Goal: Transaction & Acquisition: Download file/media

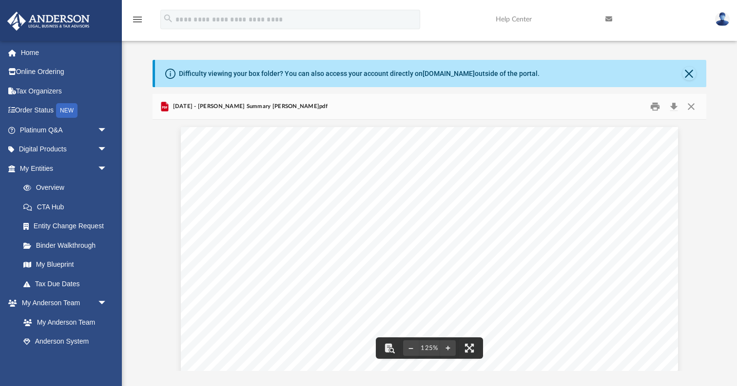
scroll to position [222, 553]
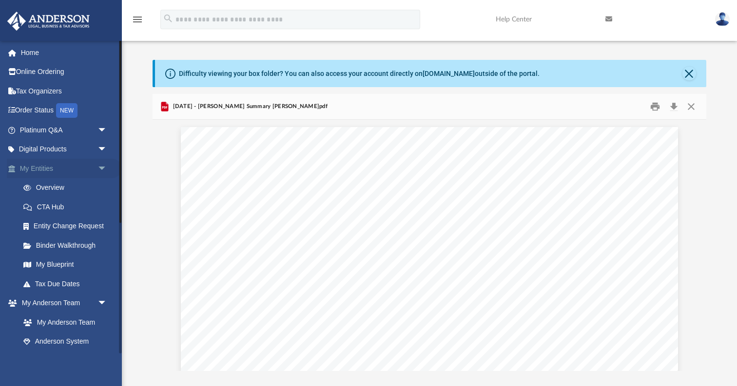
click at [27, 168] on link "My Entities arrow_drop_down" at bounding box center [64, 168] width 115 height 19
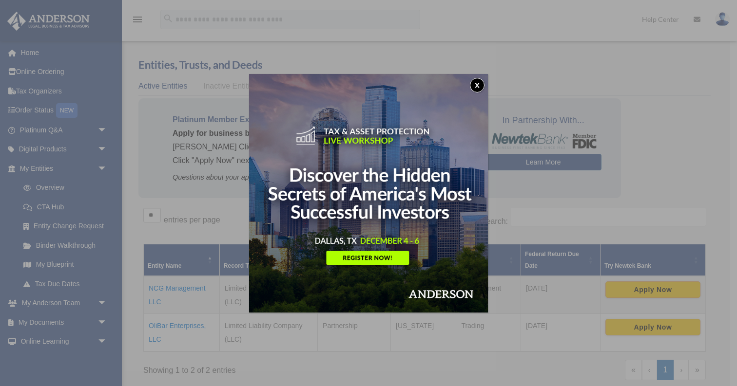
click at [478, 84] on button "x" at bounding box center [477, 85] width 15 height 15
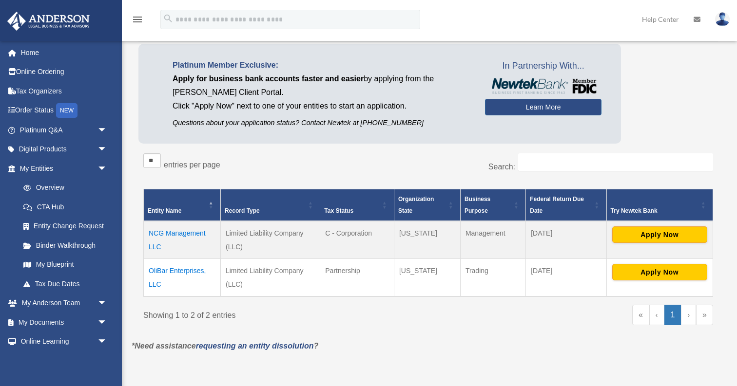
scroll to position [56, 0]
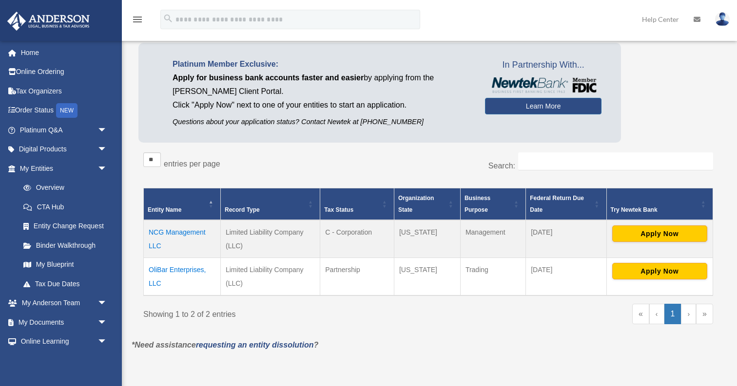
click at [184, 271] on td "OliBar Enterprises, LLC" at bounding box center [182, 277] width 77 height 38
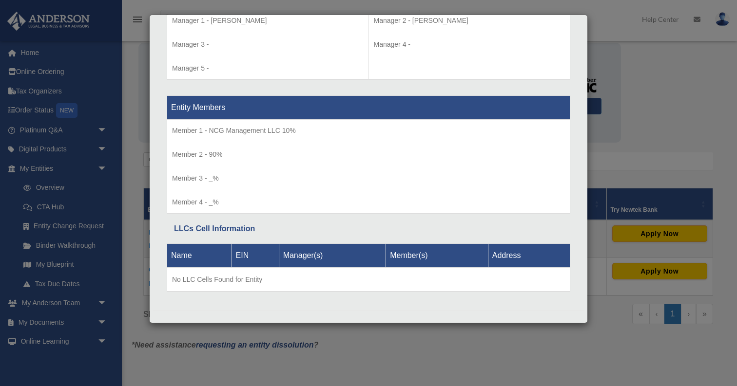
scroll to position [945, 0]
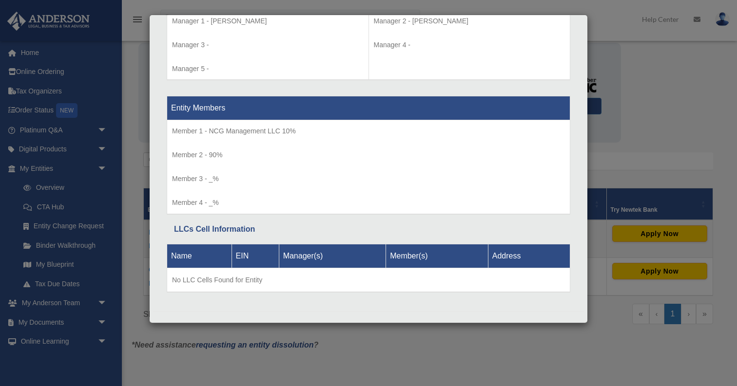
click at [659, 89] on div "Details × Articles Sent Organizational Date" at bounding box center [368, 193] width 737 height 386
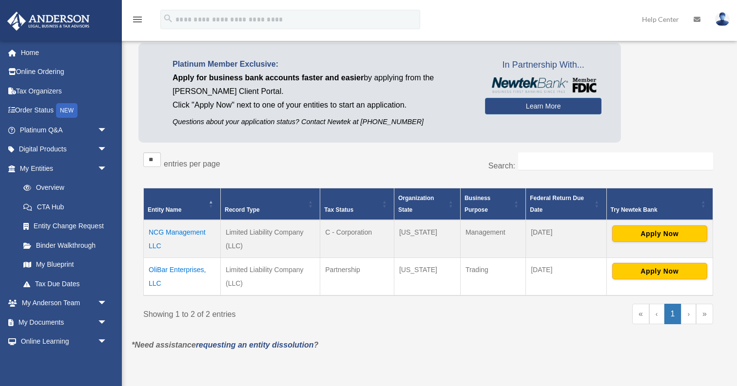
click at [724, 19] on img at bounding box center [722, 19] width 15 height 14
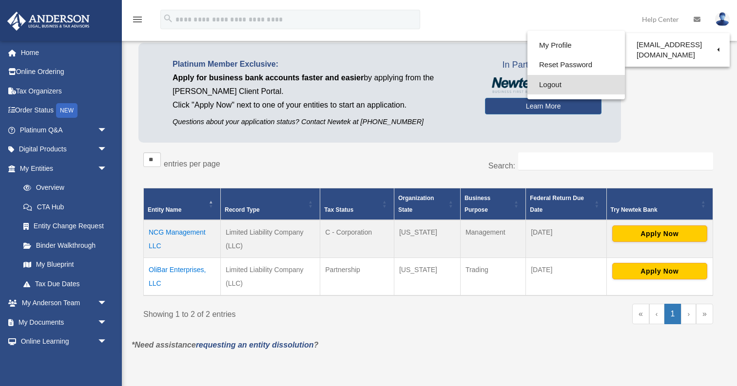
click at [550, 85] on link "Logout" at bounding box center [575, 85] width 97 height 20
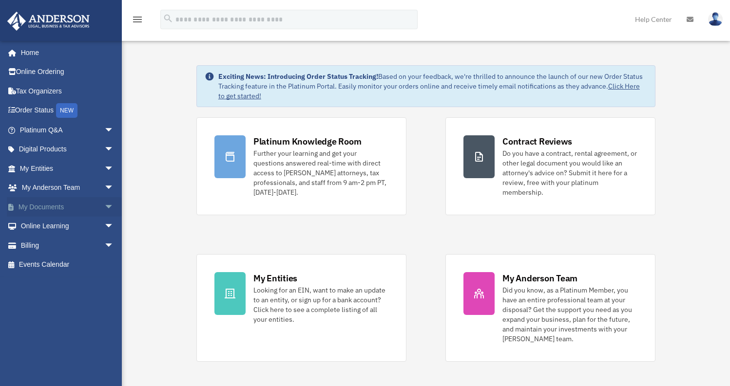
click at [41, 202] on link "My Documents arrow_drop_down" at bounding box center [68, 206] width 122 height 19
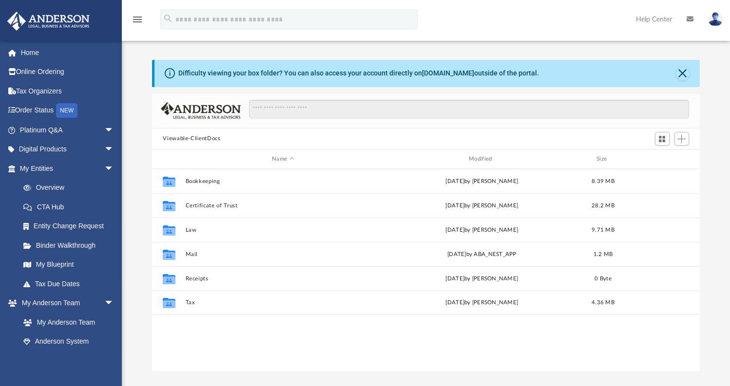
scroll to position [215, 540]
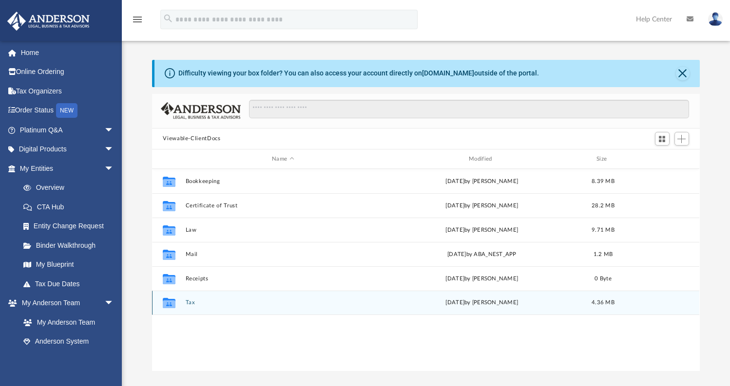
click at [186, 303] on button "Tax" at bounding box center [283, 303] width 195 height 6
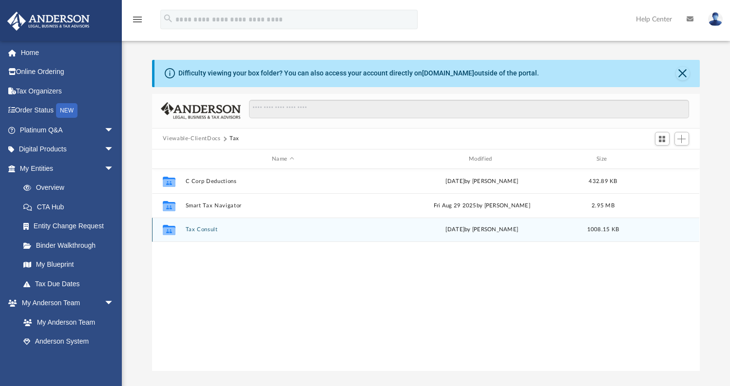
click at [207, 231] on button "Tax Consult" at bounding box center [283, 230] width 195 height 6
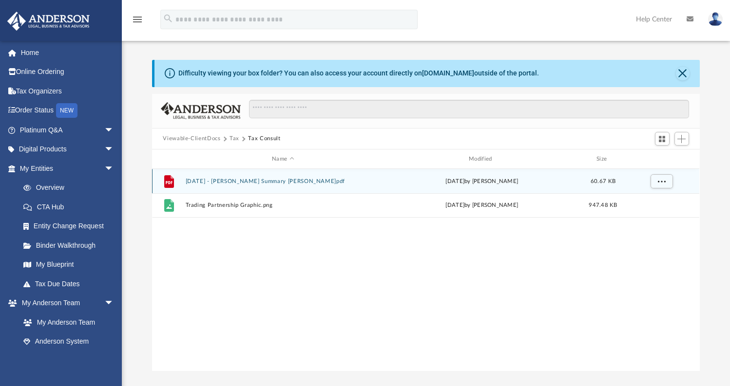
click at [233, 180] on button "[DATE] - [PERSON_NAME] Summary [PERSON_NAME]pdf" at bounding box center [283, 181] width 195 height 6
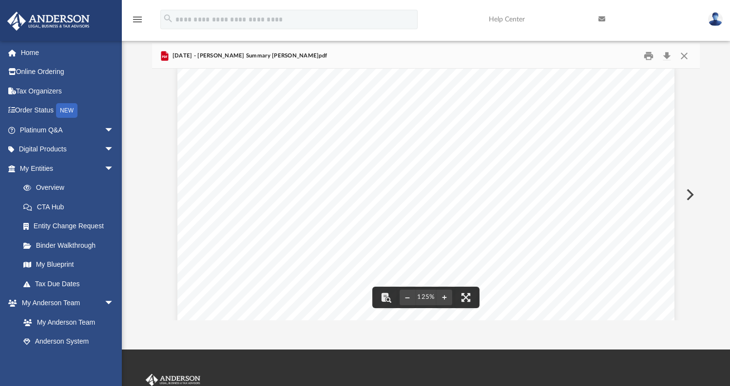
scroll to position [24, 0]
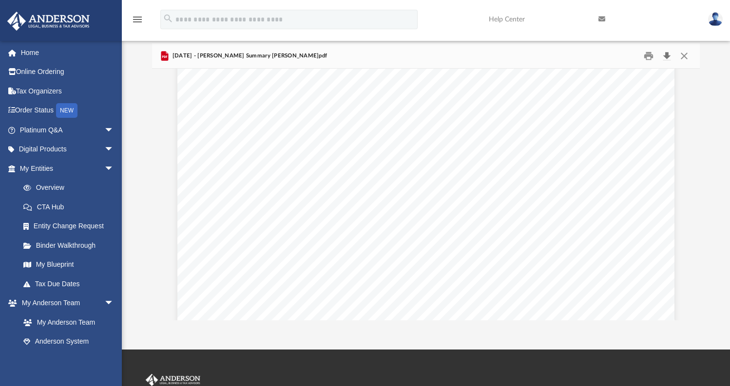
click at [667, 54] on button "Download" at bounding box center [667, 55] width 18 height 15
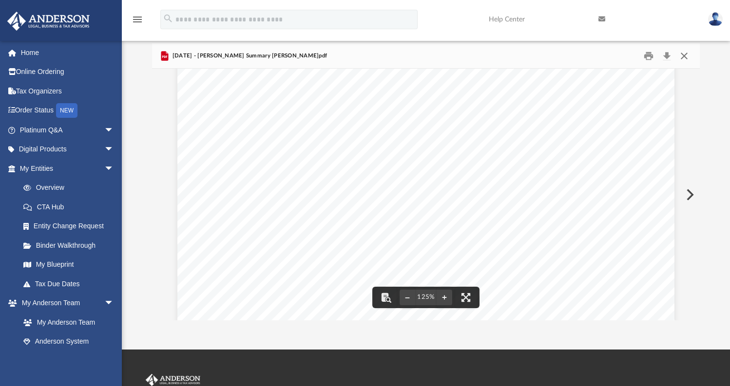
click at [684, 55] on button "Close" at bounding box center [684, 55] width 18 height 15
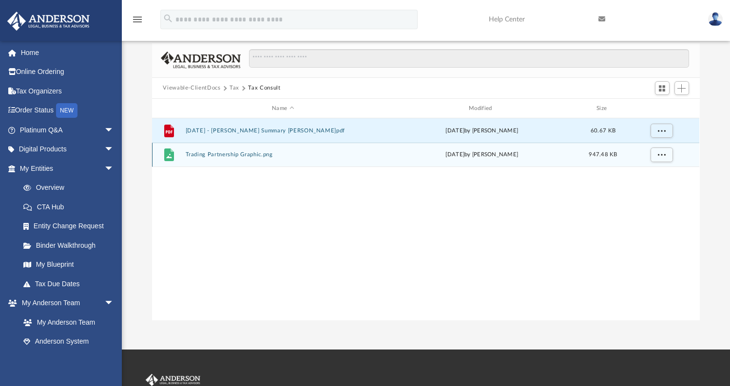
click at [222, 154] on button "Trading Partnership Graphic.png" at bounding box center [283, 155] width 195 height 6
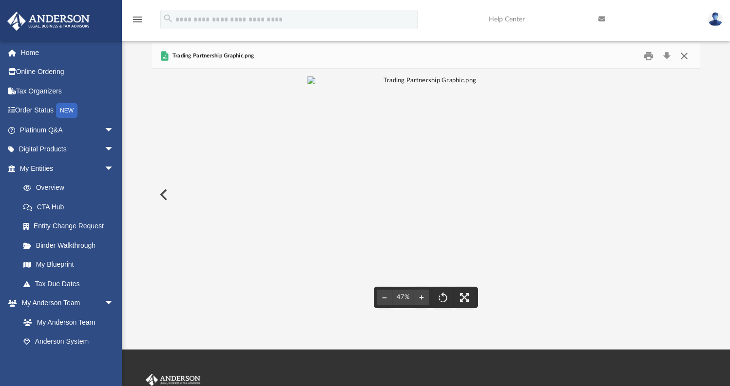
click at [685, 56] on button "Close" at bounding box center [684, 55] width 18 height 15
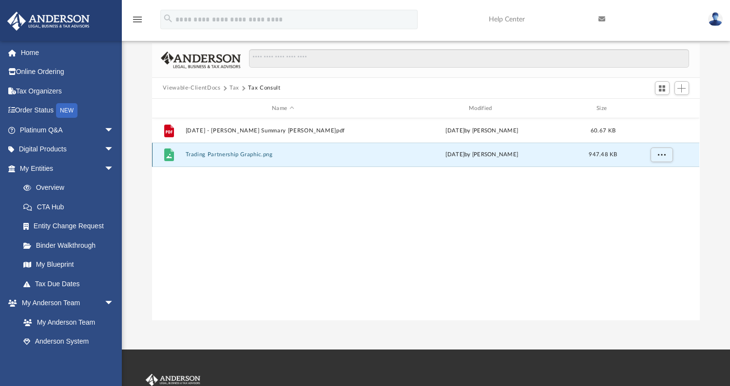
scroll to position [0, 0]
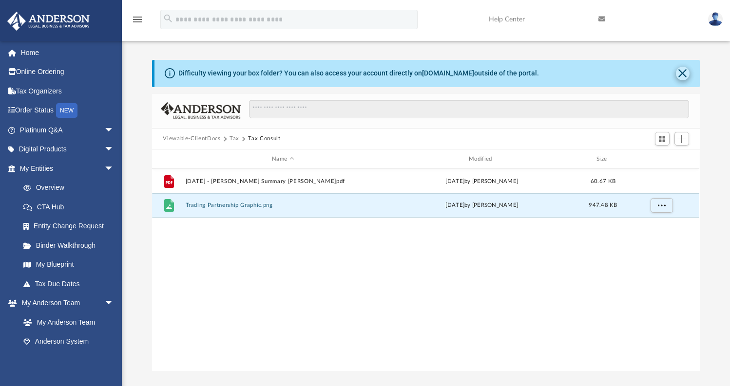
click at [680, 71] on button "Close" at bounding box center [683, 74] width 14 height 14
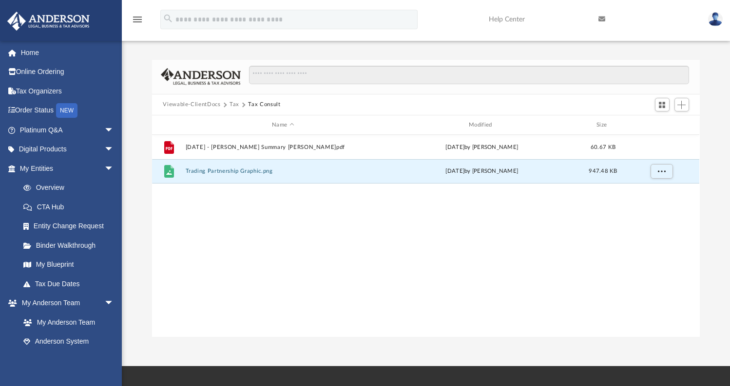
click at [233, 103] on button "Tax" at bounding box center [234, 104] width 10 height 9
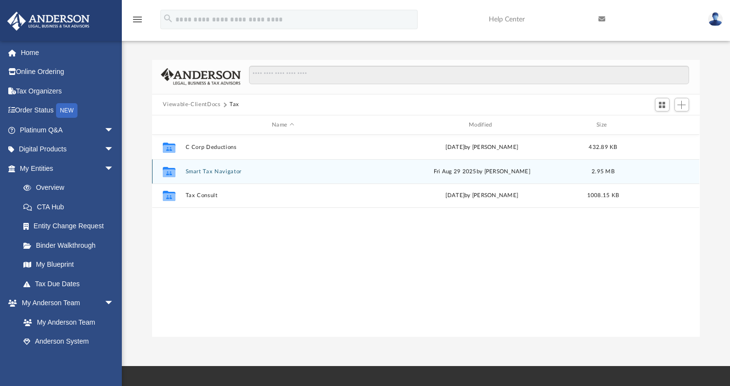
click at [206, 173] on button "Smart Tax Navigator" at bounding box center [283, 172] width 195 height 6
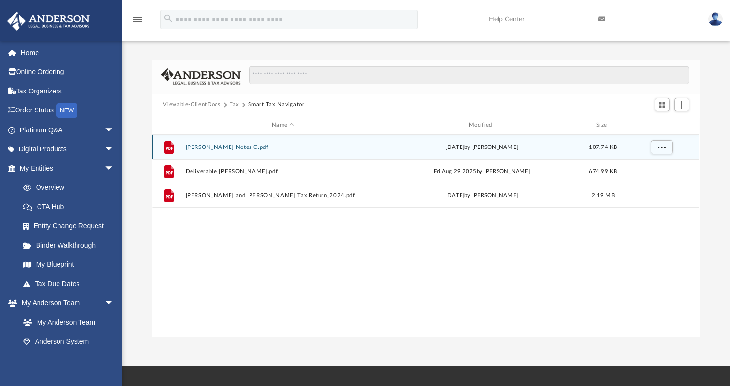
click at [232, 148] on button "[PERSON_NAME] Notes C.pdf" at bounding box center [283, 147] width 195 height 6
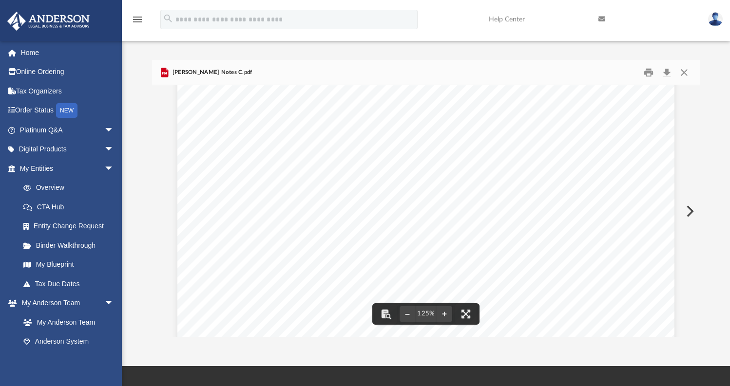
scroll to position [109, 0]
click at [685, 72] on button "Close" at bounding box center [684, 72] width 18 height 15
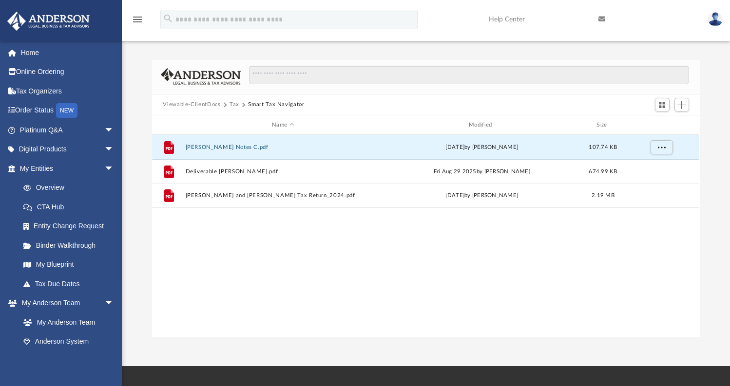
click at [231, 104] on button "Tax" at bounding box center [234, 104] width 10 height 9
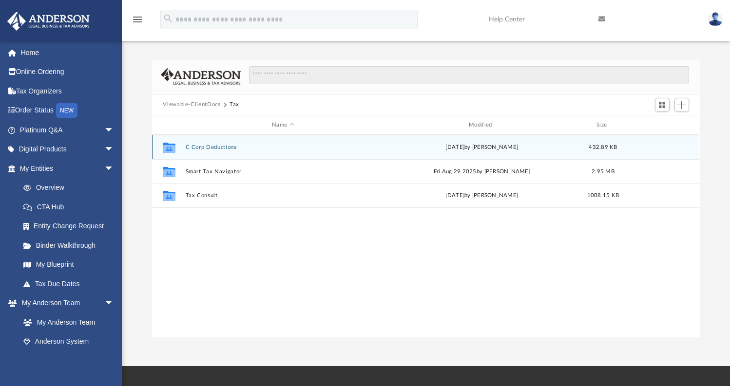
click at [206, 148] on button "C Corp Deductions" at bounding box center [283, 147] width 195 height 6
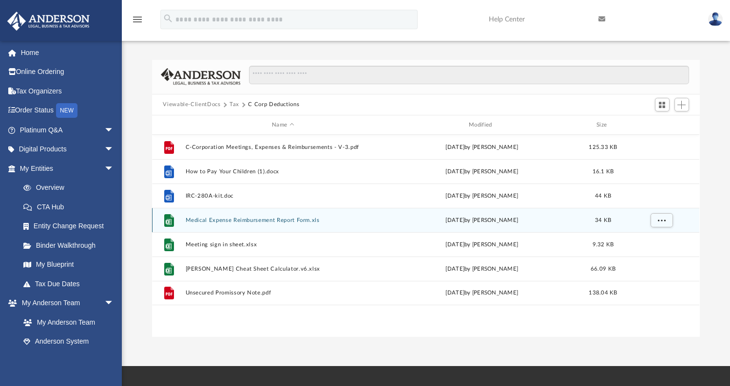
click at [248, 221] on button "Medical Expense Reimbursement Report Form.xls" at bounding box center [283, 220] width 195 height 6
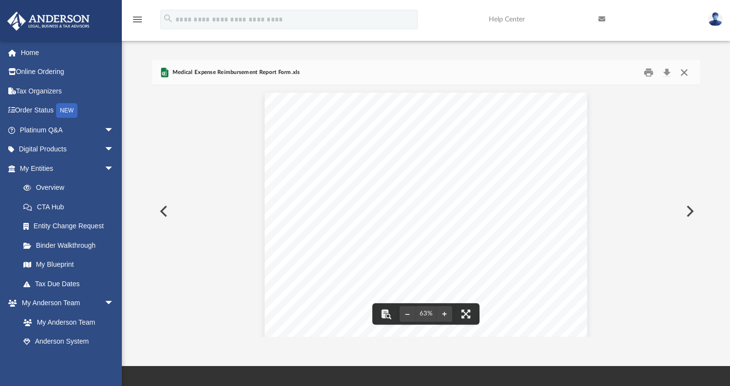
click at [685, 70] on button "Close" at bounding box center [684, 72] width 18 height 15
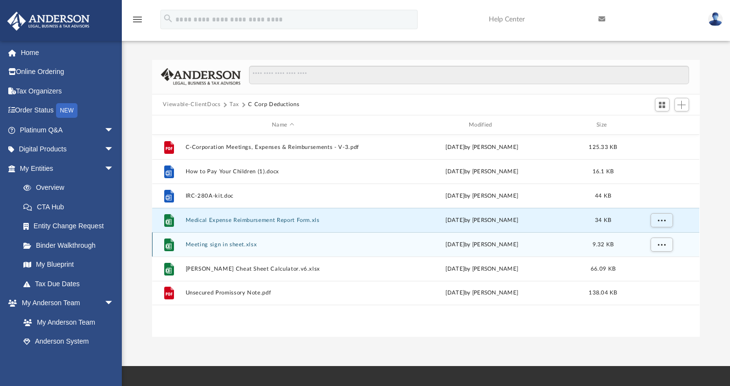
click at [202, 244] on button "Meeting sign in sheet.xlsx" at bounding box center [283, 245] width 195 height 6
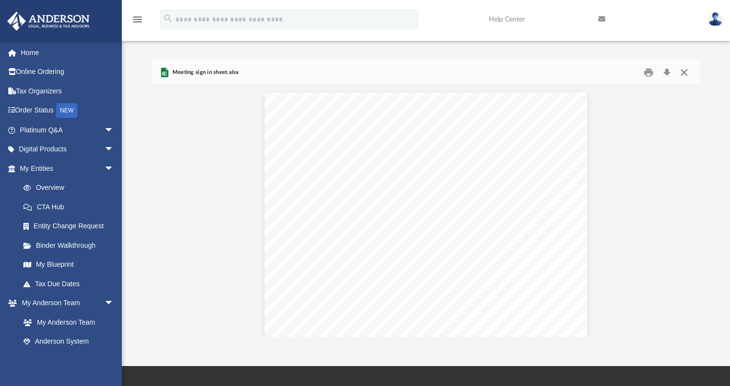
click at [684, 72] on button "Close" at bounding box center [684, 72] width 18 height 15
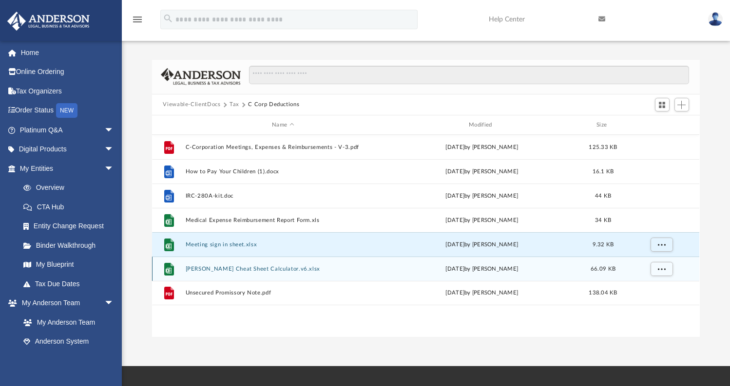
click at [208, 269] on button "[PERSON_NAME] Cheat Sheet Calculator.v6.xlsx" at bounding box center [283, 269] width 195 height 6
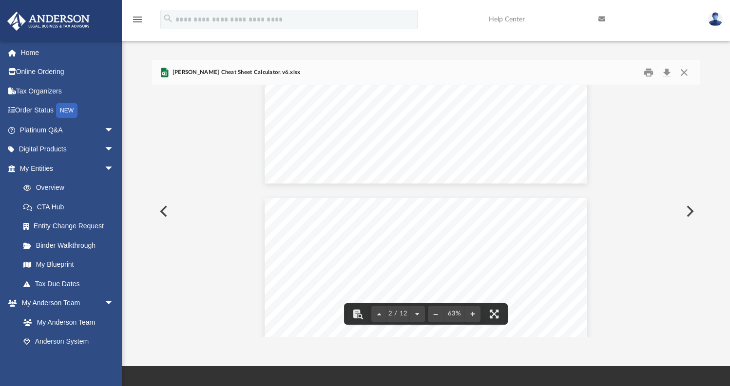
scroll to position [222, 0]
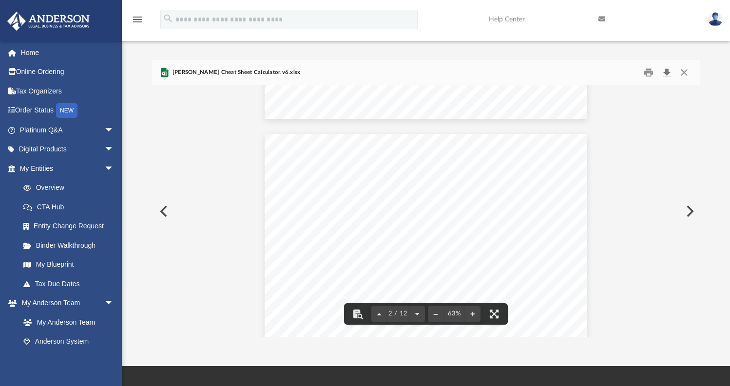
click at [663, 69] on button "Download" at bounding box center [667, 72] width 18 height 15
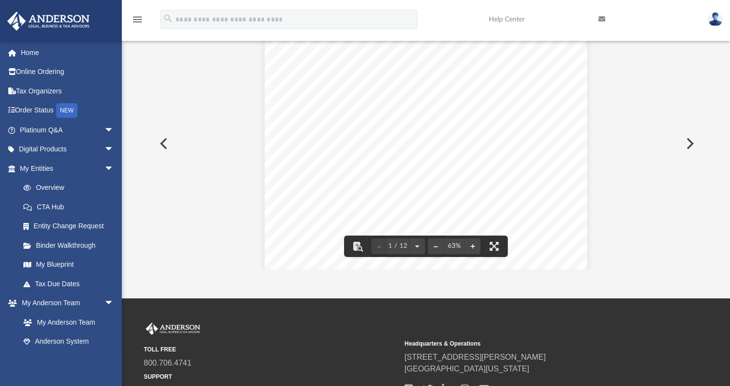
scroll to position [0, 0]
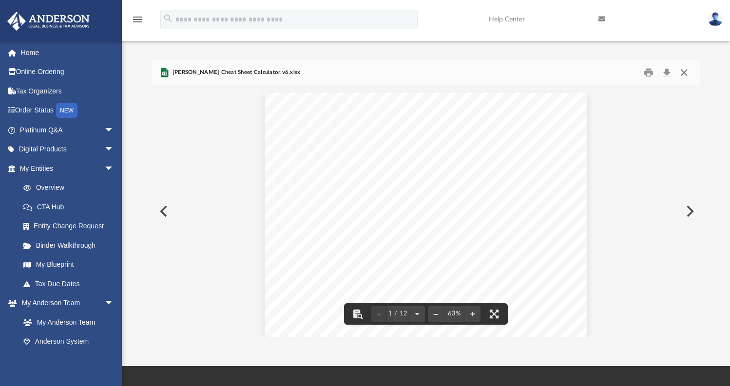
click at [683, 72] on button "Close" at bounding box center [684, 72] width 18 height 15
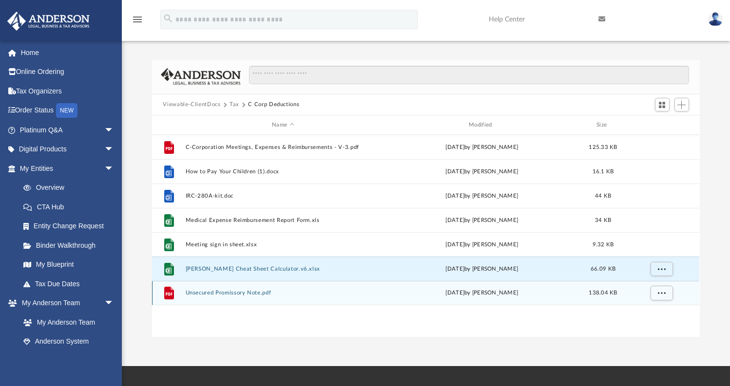
click at [212, 294] on button "Unsecured Promissory Note.pdf" at bounding box center [283, 293] width 195 height 6
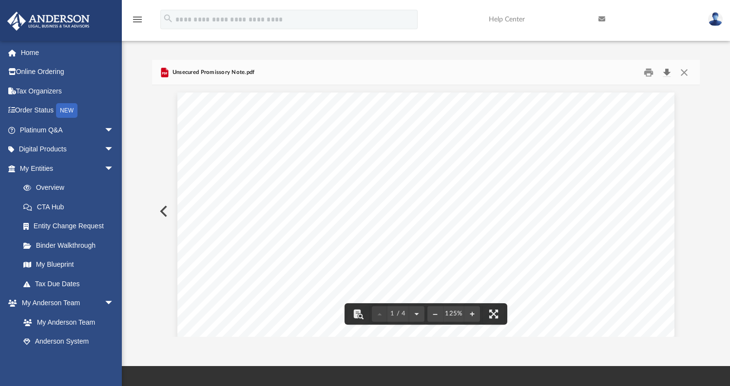
click at [665, 71] on button "Download" at bounding box center [667, 72] width 18 height 15
click at [684, 71] on button "Close" at bounding box center [684, 72] width 18 height 15
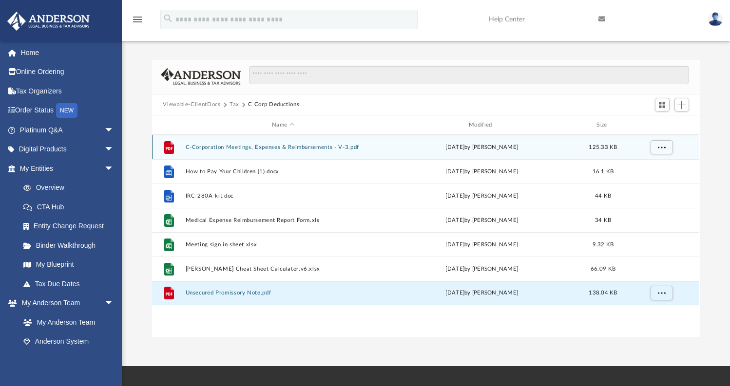
click at [220, 148] on button "C-Corporation Meetings, Expenses & Reimbursements - V-3.pdf" at bounding box center [283, 147] width 195 height 6
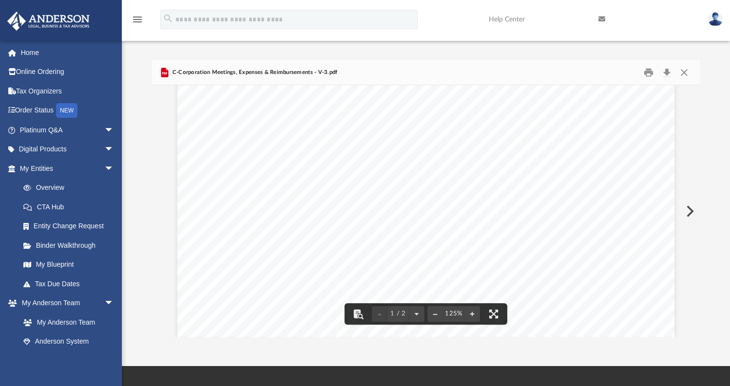
scroll to position [49, 0]
click at [667, 72] on button "Download" at bounding box center [667, 72] width 18 height 15
click at [685, 70] on button "Close" at bounding box center [684, 72] width 18 height 15
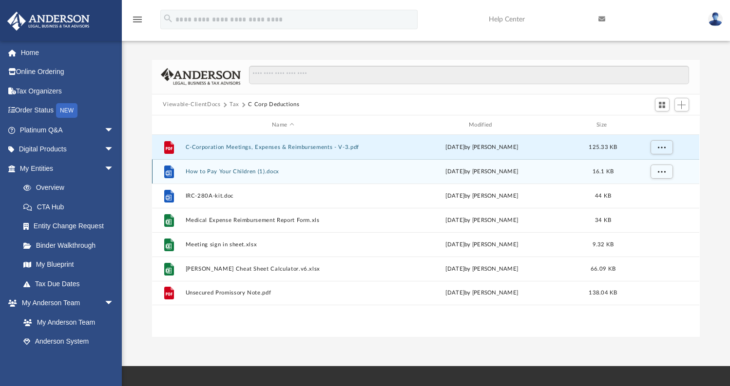
click at [211, 171] on button "How to Pay Your Children (1).docx" at bounding box center [283, 172] width 195 height 6
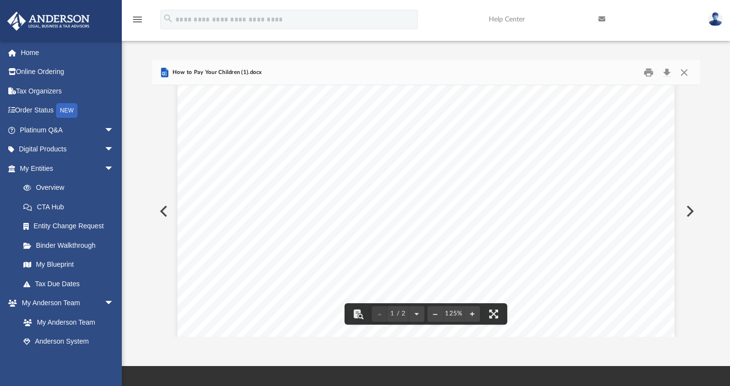
scroll to position [12, 0]
click at [667, 69] on button "Download" at bounding box center [667, 72] width 18 height 15
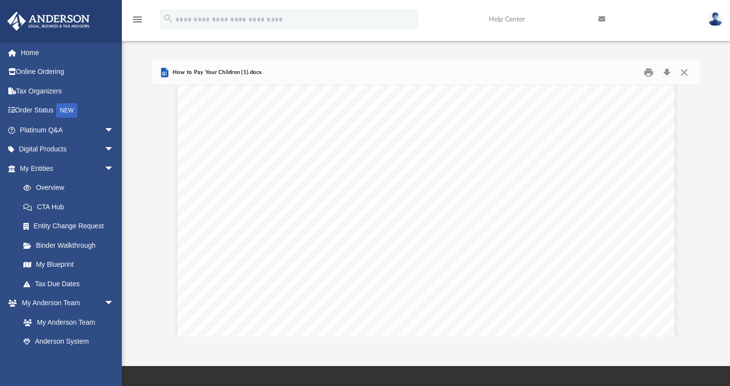
click at [718, 18] on img at bounding box center [715, 19] width 15 height 14
click at [493, 72] on div "How to Pay Your Children (1).docx" at bounding box center [425, 73] width 547 height 26
click at [684, 70] on button "Close" at bounding box center [684, 72] width 18 height 15
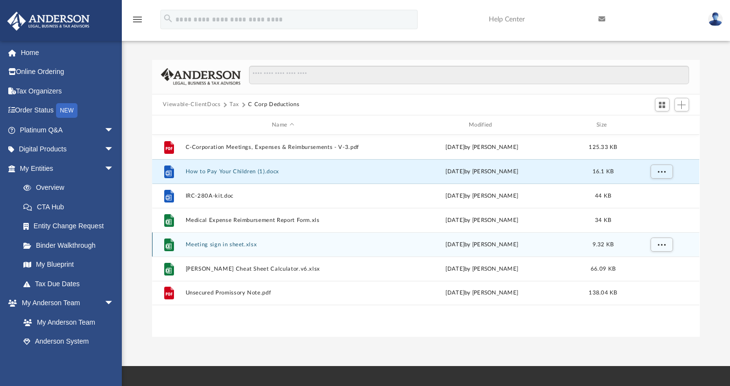
click at [188, 244] on button "Meeting sign in sheet.xlsx" at bounding box center [283, 245] width 195 height 6
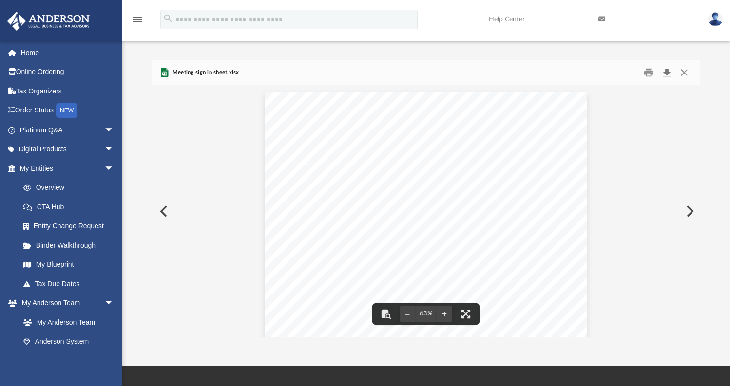
click at [668, 72] on button "Download" at bounding box center [667, 72] width 18 height 15
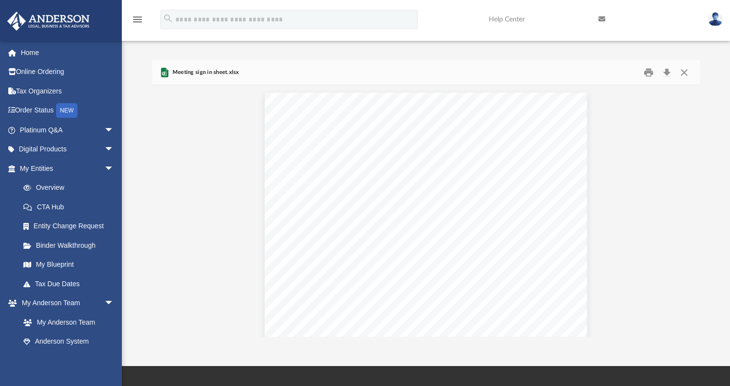
click at [715, 19] on img at bounding box center [715, 19] width 15 height 14
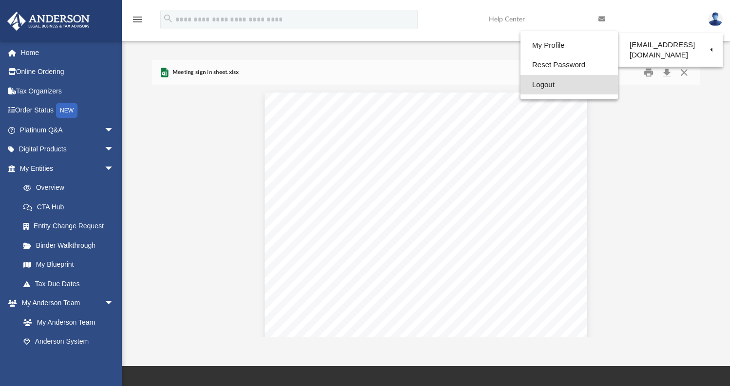
click at [529, 84] on link "Logout" at bounding box center [568, 85] width 97 height 20
